Goal: Navigation & Orientation: Find specific page/section

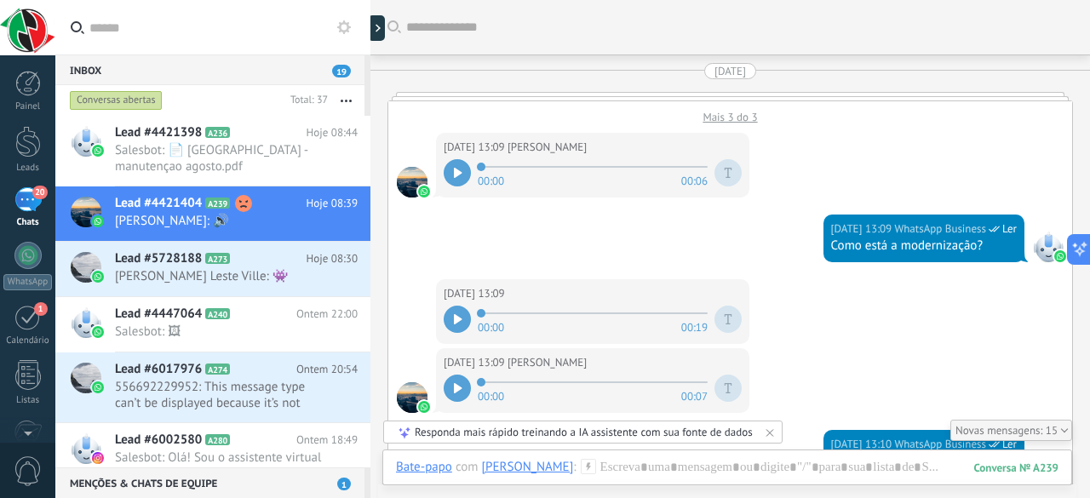
scroll to position [5710, 0]
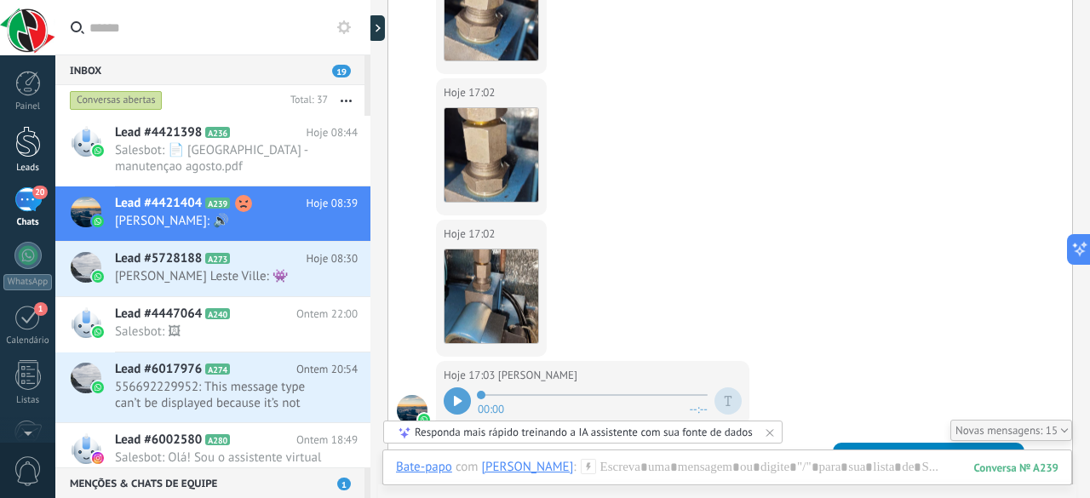
click at [27, 149] on div at bounding box center [28, 142] width 26 height 32
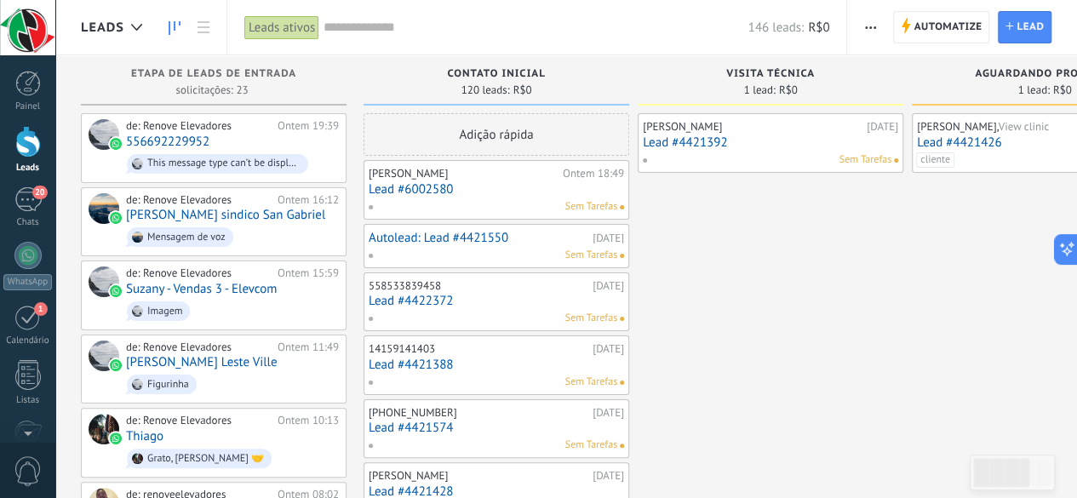
click at [27, 149] on div at bounding box center [28, 142] width 26 height 32
click at [26, 96] on link "Painel" at bounding box center [27, 92] width 55 height 42
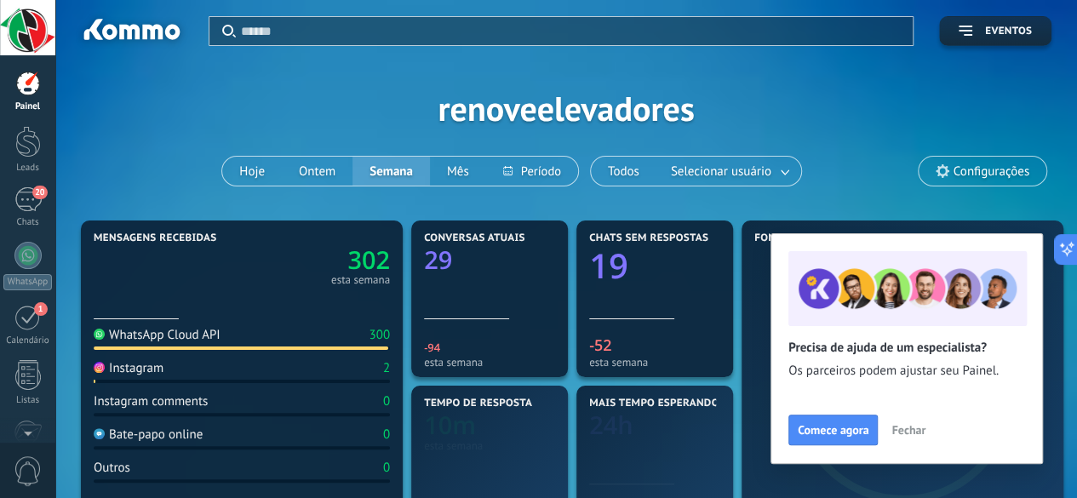
click at [26, 96] on link "Painel" at bounding box center [27, 92] width 55 height 42
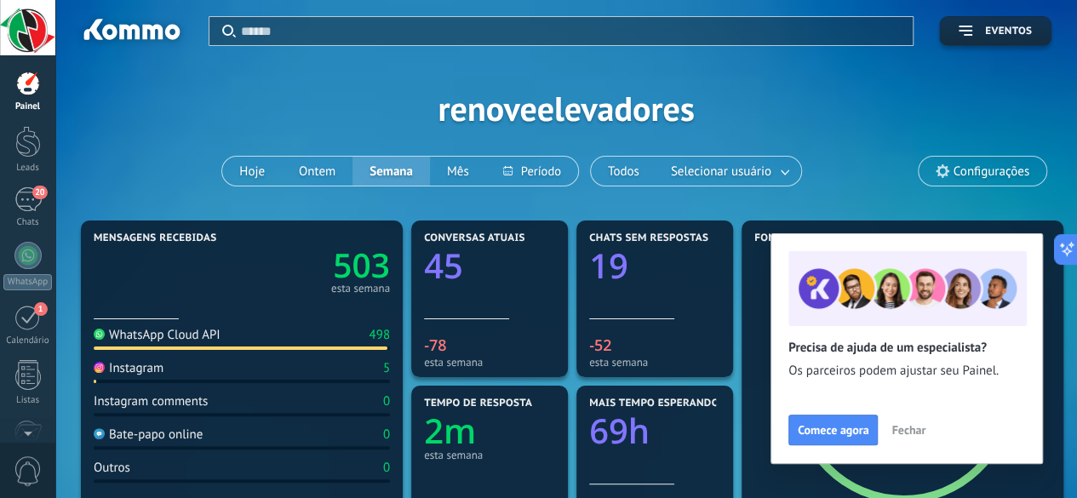
drag, startPoint x: 1012, startPoint y: 479, endPoint x: 843, endPoint y: 1, distance: 507.4
click at [843, 1] on div "Aplicar Eventos" at bounding box center [566, 23] width 971 height 46
click at [825, 127] on div "Aplicar Eventos renoveelevadores Hoje Ontem Semana Mês Todos Selecionar usuário…" at bounding box center [566, 108] width 971 height 216
click at [902, 428] on span "Fechar" at bounding box center [908, 430] width 34 height 12
